Goal: Information Seeking & Learning: Learn about a topic

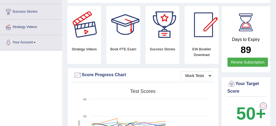
scroll to position [2, 0]
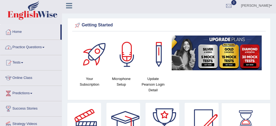
click at [37, 46] on link "Practice Questions" at bounding box center [30, 46] width 61 height 13
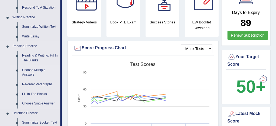
scroll to position [135, 0]
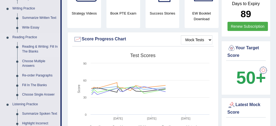
click at [51, 47] on link "Reading & Writing: Fill In The Blanks" at bounding box center [40, 49] width 41 height 14
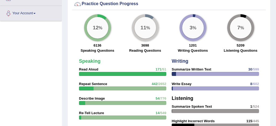
scroll to position [420, 0]
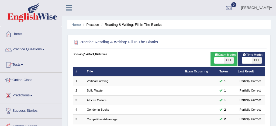
click at [222, 59] on span at bounding box center [219, 60] width 10 height 6
checkbox input "true"
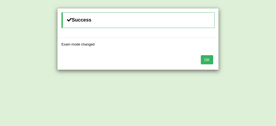
click at [207, 60] on button "OK" at bounding box center [207, 59] width 12 height 9
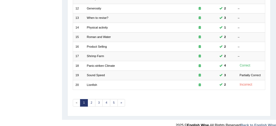
scroll to position [181, 0]
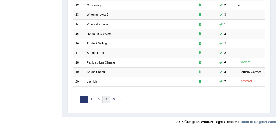
click at [105, 99] on link "4" at bounding box center [106, 100] width 8 height 8
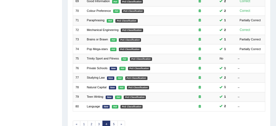
scroll to position [172, 0]
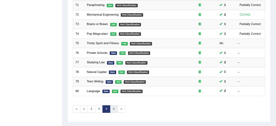
click at [114, 108] on link "5" at bounding box center [114, 109] width 8 height 8
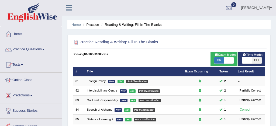
scroll to position [166, 0]
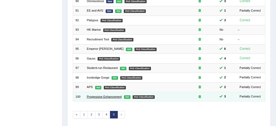
click at [107, 95] on link "Progressive Enhancement" at bounding box center [104, 96] width 35 height 3
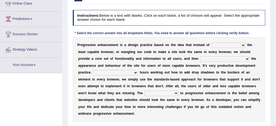
scroll to position [21, 0]
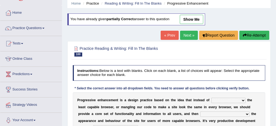
click at [184, 34] on link "Next »" at bounding box center [189, 35] width 18 height 9
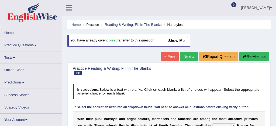
click at [184, 57] on link "Next »" at bounding box center [189, 56] width 18 height 9
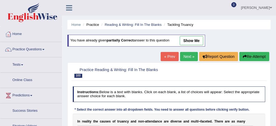
click at [184, 57] on link "Next »" at bounding box center [189, 56] width 18 height 9
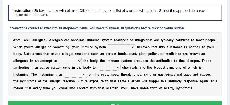
scroll to position [65, 0]
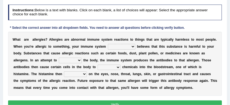
click at [132, 47] on select "completely consequently mistakenly definitely" at bounding box center [121, 46] width 27 height 5
select select "definitely"
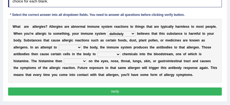
scroll to position [78, 0]
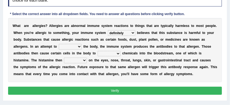
click at [79, 46] on select "preserve protect improve activate" at bounding box center [70, 46] width 23 height 5
select select "protect"
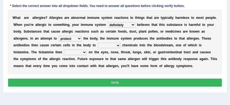
scroll to position [90, 0]
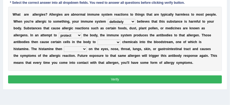
click at [119, 42] on select "confiine release escape hold" at bounding box center [109, 42] width 23 height 5
select select "escape"
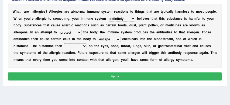
scroll to position [94, 0]
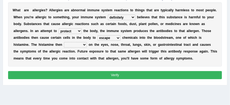
click at [85, 45] on select "acts performs targets focuses" at bounding box center [75, 44] width 23 height 5
click at [85, 44] on select "acts performs targets focuses" at bounding box center [75, 44] width 23 height 5
select select "acts"
click at [118, 75] on button "Verify" at bounding box center [115, 75] width 214 height 8
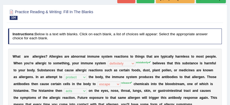
scroll to position [34, 0]
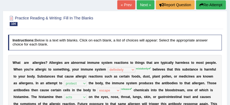
click at [212, 3] on button "Re-Attempt" at bounding box center [211, 4] width 30 height 9
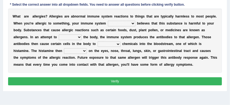
scroll to position [107, 0]
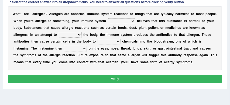
click at [132, 20] on select "completely consequently mistakenly definitely" at bounding box center [121, 20] width 27 height 5
select select "mistakenly"
click at [132, 21] on select "completely consequently mistakenly definitely" at bounding box center [121, 20] width 27 height 5
click at [80, 35] on select "preserve protect improve activate" at bounding box center [70, 34] width 23 height 5
select select "protect"
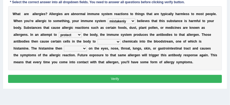
click at [119, 41] on select "confiine release escape hold" at bounding box center [109, 41] width 23 height 5
select select "release"
click at [85, 48] on select "acts performs targets focuses" at bounding box center [75, 48] width 23 height 5
select select "acts"
click at [107, 77] on button "Verify" at bounding box center [115, 79] width 214 height 8
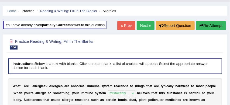
scroll to position [13, 0]
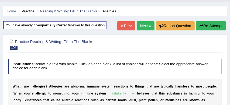
click at [143, 26] on link "Next »" at bounding box center [146, 25] width 18 height 9
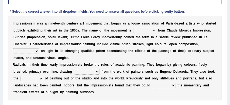
scroll to position [81, 0]
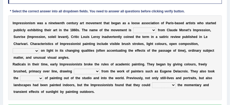
click at [152, 30] on select "derivation dervative derive derived" at bounding box center [144, 29] width 23 height 5
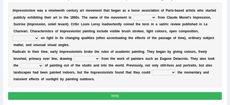
scroll to position [94, 0]
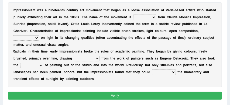
click at [36, 37] on select "emphasis emphasize emphatic emphatically" at bounding box center [26, 37] width 26 height 5
select select "emphasize"
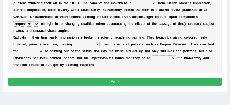
scroll to position [109, 0]
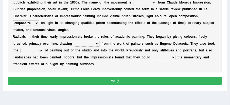
click at [96, 44] on select "inspiration inspirational inspire inspiring" at bounding box center [87, 43] width 26 height 5
select select "inspiration"
click at [41, 51] on select "act acting active actor" at bounding box center [31, 50] width 23 height 5
select select "act"
click at [172, 57] on select "captivating captive captor capture" at bounding box center [164, 57] width 24 height 5
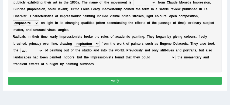
select select "capture"
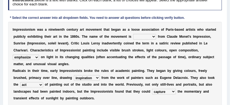
scroll to position [74, 0]
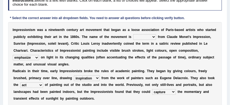
click at [153, 37] on select "derivation dervative derive derived" at bounding box center [144, 36] width 23 height 5
select select "derived"
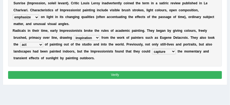
scroll to position [117, 0]
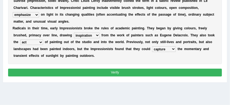
click at [130, 72] on button "Verify" at bounding box center [115, 73] width 214 height 8
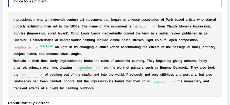
scroll to position [78, 0]
click at [155, 61] on b at bounding box center [155, 61] width 2 height 4
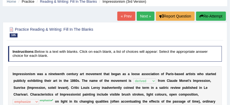
scroll to position [0, 0]
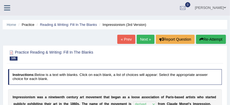
click at [143, 39] on link "Next »" at bounding box center [146, 39] width 18 height 9
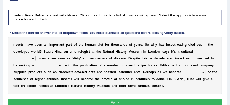
scroll to position [60, 0]
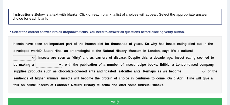
click at [36, 55] on select "thing item instance element" at bounding box center [24, 57] width 23 height 5
select select "thing"
click at [36, 65] on select "comeback repetition reaction reproduction" at bounding box center [49, 64] width 27 height 5
select select "reproduction"
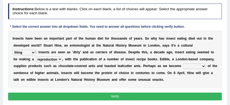
scroll to position [67, 0]
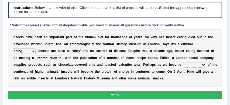
click at [190, 65] on select "observant aware cautious sensitive" at bounding box center [194, 64] width 23 height 5
select select "observant"
click at [158, 95] on button "Verify" at bounding box center [115, 95] width 214 height 8
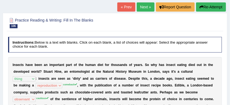
scroll to position [31, 0]
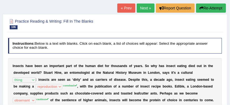
click at [214, 7] on button "Re-Attempt" at bounding box center [211, 8] width 30 height 9
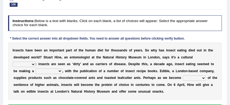
scroll to position [72, 0]
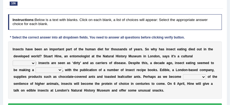
click at [36, 61] on select "thing item instance element" at bounding box center [24, 63] width 23 height 5
select select "thing"
click at [36, 70] on select "comeback repetition reaction reproduction" at bounding box center [49, 69] width 27 height 5
select select "comeback"
click at [190, 76] on select "observant aware cautious sensitive" at bounding box center [194, 76] width 23 height 5
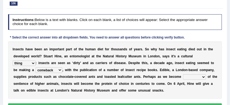
select select "cautious"
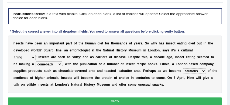
click at [146, 101] on button "Verify" at bounding box center [115, 102] width 214 height 8
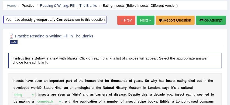
scroll to position [16, 0]
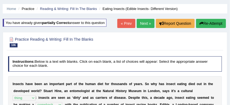
click at [144, 21] on link "Next »" at bounding box center [146, 23] width 18 height 9
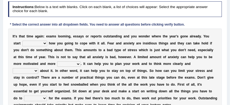
scroll to position [68, 0]
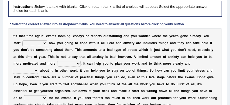
click at [45, 43] on select "deciding wondering hoping discovering" at bounding box center [34, 42] width 25 height 5
select select "deciding"
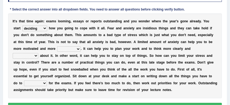
scroll to position [84, 0]
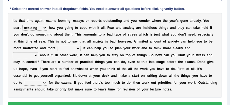
click at [78, 49] on select "intelligent excitable relaxed purposeful" at bounding box center [68, 48] width 23 height 5
select select "relaxed"
click at [38, 53] on select "logically continually thoroughly consistently" at bounding box center [26, 55] width 26 height 5
select select "logically"
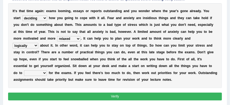
scroll to position [94, 0]
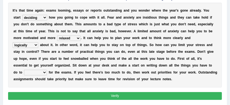
click at [47, 70] on select "provide arrange prepare order" at bounding box center [35, 72] width 23 height 5
select select "prepare"
click at [179, 95] on button "Verify" at bounding box center [115, 96] width 214 height 8
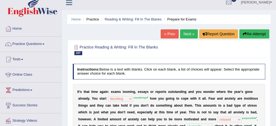
scroll to position [0, 0]
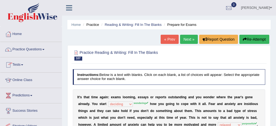
click at [33, 50] on link "Practice Questions" at bounding box center [30, 48] width 61 height 13
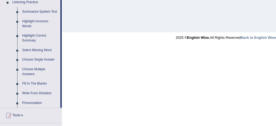
scroll to position [237, 0]
click at [37, 97] on link "Write From Dictation" at bounding box center [40, 93] width 41 height 10
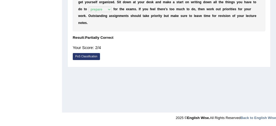
scroll to position [74, 0]
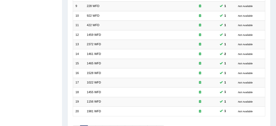
scroll to position [184, 0]
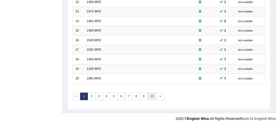
click at [152, 94] on link "10" at bounding box center [151, 97] width 9 height 8
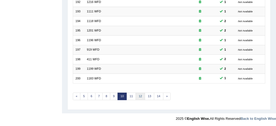
click at [140, 95] on link "12" at bounding box center [140, 97] width 9 height 8
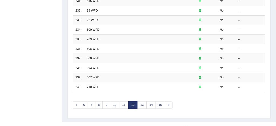
scroll to position [176, 0]
click at [123, 105] on link "11" at bounding box center [123, 105] width 9 height 8
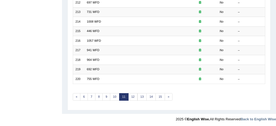
scroll to position [184, 0]
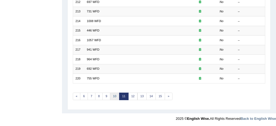
click at [114, 94] on link "10" at bounding box center [114, 97] width 9 height 8
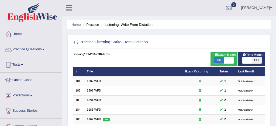
scroll to position [184, 0]
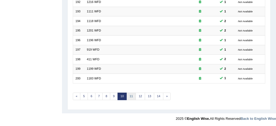
click at [127, 96] on link "11" at bounding box center [131, 97] width 9 height 8
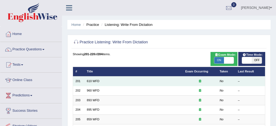
click at [103, 83] on td "610 WFD" at bounding box center [133, 81] width 98 height 9
click at [93, 83] on td "610 WFD" at bounding box center [133, 81] width 98 height 9
click at [87, 81] on link "610 WFD" at bounding box center [93, 80] width 13 height 3
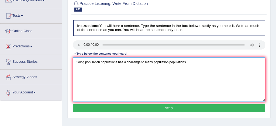
scroll to position [51, 0]
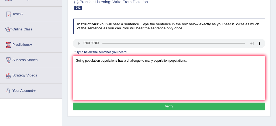
type textarea "Going population populations has a challenge to many population populations."
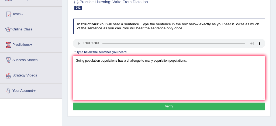
click at [129, 107] on button "Verify" at bounding box center [169, 107] width 193 height 8
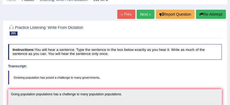
scroll to position [23, 0]
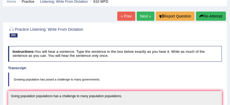
click at [142, 16] on link "Next »" at bounding box center [146, 16] width 18 height 9
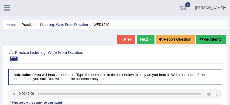
scroll to position [33, 0]
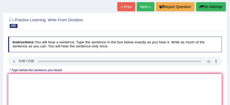
click at [18, 81] on textarea at bounding box center [115, 96] width 214 height 44
click at [46, 78] on textarea "The meeting meating" at bounding box center [115, 96] width 214 height 44
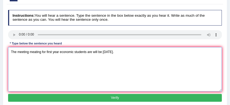
scroll to position [67, 0]
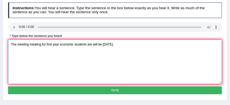
type textarea "The meeting meating for first year economic students are will be Tuesday."
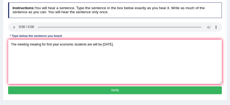
click at [105, 92] on button "Verify" at bounding box center [115, 90] width 214 height 8
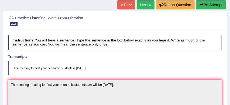
scroll to position [33, 0]
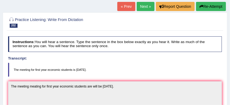
click at [142, 5] on link "Next »" at bounding box center [146, 6] width 18 height 9
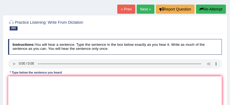
scroll to position [36, 0]
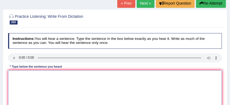
click at [16, 77] on textarea at bounding box center [115, 92] width 214 height 44
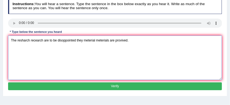
scroll to position [71, 0]
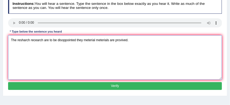
type textarea "The resharch recearch are to be disoppointed they meterial meterials are proviv…"
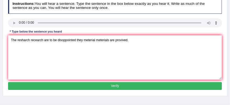
click at [67, 87] on button "Verify" at bounding box center [115, 86] width 214 height 8
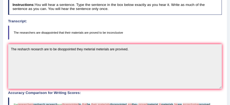
scroll to position [68, 0]
